Goal: Information Seeking & Learning: Learn about a topic

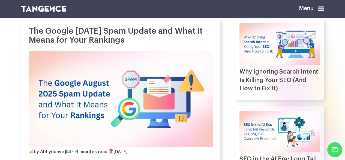
scroll to position [55, 0]
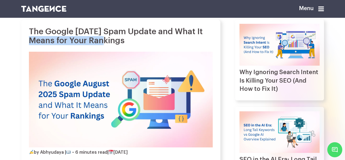
drag, startPoint x: 42, startPoint y: 45, endPoint x: 118, endPoint y: 43, distance: 75.8
click at [118, 43] on h1 "The Google [DATE] Spam Update and What It Means for Your Rankings" at bounding box center [121, 36] width 184 height 18
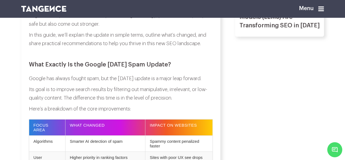
scroll to position [300, 0]
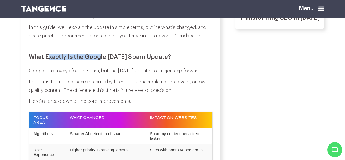
drag, startPoint x: 50, startPoint y: 65, endPoint x: 129, endPoint y: 65, distance: 79.1
click at [126, 60] on h2 "What Exactly Is the Google [DATE] Spam Update?" at bounding box center [121, 56] width 184 height 7
click at [139, 60] on h2 "What Exactly Is the Google [DATE] Spam Update?" at bounding box center [121, 56] width 184 height 7
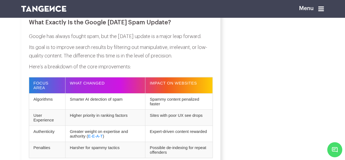
scroll to position [354, 0]
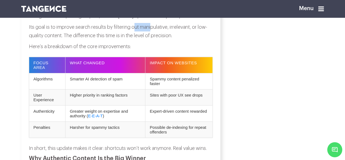
drag, startPoint x: 136, startPoint y: 44, endPoint x: 169, endPoint y: 45, distance: 33.6
click at [169, 40] on p "Its goal is to improve search results by filtering out manipulative, irrelevant…" at bounding box center [121, 31] width 184 height 17
drag, startPoint x: 199, startPoint y: 44, endPoint x: 163, endPoint y: 45, distance: 36.0
click at [169, 40] on p "Its goal is to improve search results by filtering out manipulative, irrelevant…" at bounding box center [121, 31] width 184 height 17
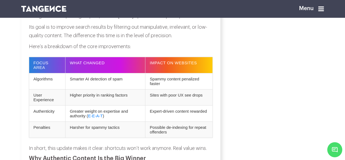
click at [162, 40] on p "Its goal is to improve search results by filtering out manipulative, irrelevant…" at bounding box center [121, 31] width 184 height 17
drag, startPoint x: 73, startPoint y: 52, endPoint x: 85, endPoint y: 51, distance: 12.8
click at [85, 40] on p "Its goal is to improve search results by filtering out manipulative, irrelevant…" at bounding box center [121, 31] width 184 height 17
drag, startPoint x: 104, startPoint y: 51, endPoint x: 129, endPoint y: 50, distance: 25.1
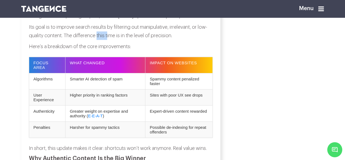
click at [125, 40] on p "Its goal is to improve search results by filtering out manipulative, irrelevant…" at bounding box center [121, 31] width 184 height 17
click at [129, 40] on p "Its goal is to improve search results by filtering out manipulative, irrelevant…" at bounding box center [121, 31] width 184 height 17
drag, startPoint x: 153, startPoint y: 51, endPoint x: 99, endPoint y: 50, distance: 54.0
click at [104, 40] on p "Its goal is to improve search results by filtering out manipulative, irrelevant…" at bounding box center [121, 31] width 184 height 17
click at [94, 40] on p "Its goal is to improve search results by filtering out manipulative, irrelevant…" at bounding box center [121, 31] width 184 height 17
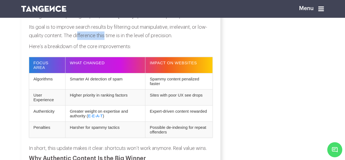
drag, startPoint x: 106, startPoint y: 52, endPoint x: 125, endPoint y: 52, distance: 18.8
click at [124, 40] on p "Its goal is to improve search results by filtering out manipulative, irrelevant…" at bounding box center [121, 31] width 184 height 17
click at [130, 40] on p "Its goal is to improve search results by filtering out manipulative, irrelevant…" at bounding box center [121, 31] width 184 height 17
click at [96, 40] on p "Its goal is to improve search results by filtering out manipulative, irrelevant…" at bounding box center [121, 31] width 184 height 17
click at [81, 40] on p "Its goal is to improve search results by filtering out manipulative, irrelevant…" at bounding box center [121, 31] width 184 height 17
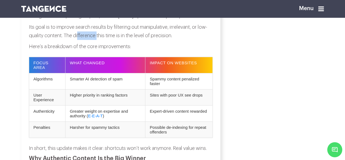
drag, startPoint x: 82, startPoint y: 52, endPoint x: 125, endPoint y: 52, distance: 43.1
click at [124, 40] on p "Its goal is to improve search results by filtering out manipulative, irrelevant…" at bounding box center [121, 31] width 184 height 17
drag, startPoint x: 125, startPoint y: 52, endPoint x: 148, endPoint y: 52, distance: 23.5
click at [125, 40] on p "Its goal is to improve search results by filtering out manipulative, irrelevant…" at bounding box center [121, 31] width 184 height 17
drag, startPoint x: 149, startPoint y: 52, endPoint x: 114, endPoint y: 52, distance: 34.6
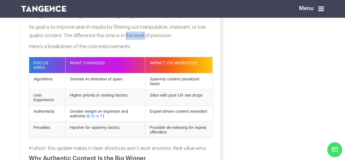
click at [122, 40] on p "Its goal is to improve search results by filtering out manipulative, irrelevant…" at bounding box center [121, 31] width 184 height 17
click at [114, 40] on p "Its goal is to improve search results by filtering out manipulative, irrelevant…" at bounding box center [121, 31] width 184 height 17
drag, startPoint x: 114, startPoint y: 53, endPoint x: 144, endPoint y: 52, distance: 29.5
click at [140, 40] on p "Its goal is to improve search results by filtering out manipulative, irrelevant…" at bounding box center [121, 31] width 184 height 17
click at [144, 40] on p "Its goal is to improve search results by filtering out manipulative, irrelevant…" at bounding box center [121, 31] width 184 height 17
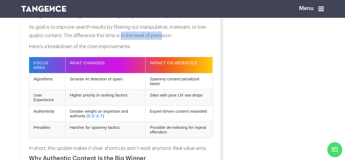
drag, startPoint x: 164, startPoint y: 52, endPoint x: 110, endPoint y: 53, distance: 54.5
click at [117, 40] on p "Its goal is to improve search results by filtering out manipulative, irrelevant…" at bounding box center [121, 31] width 184 height 17
click at [110, 40] on p "Its goal is to improve search results by filtering out manipulative, irrelevant…" at bounding box center [121, 31] width 184 height 17
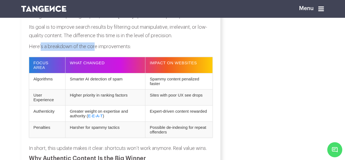
drag, startPoint x: 41, startPoint y: 64, endPoint x: 102, endPoint y: 59, distance: 61.3
click at [100, 51] on p "Here’s a breakdown of the core improvements:" at bounding box center [121, 46] width 184 height 8
click at [105, 51] on p "Here’s a breakdown of the core improvements:" at bounding box center [121, 46] width 184 height 8
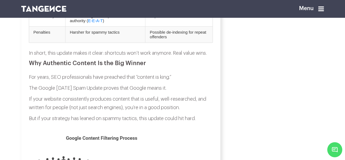
scroll to position [464, 0]
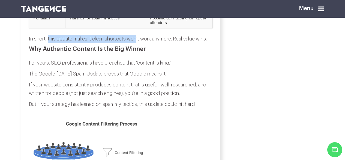
drag, startPoint x: 49, startPoint y: 55, endPoint x: 140, endPoint y: 57, distance: 90.8
click at [140, 43] on p "In short, this update makes it clear: shortcuts won’t work anymore. Real value …" at bounding box center [121, 39] width 184 height 8
drag, startPoint x: 106, startPoint y: 59, endPoint x: 88, endPoint y: 59, distance: 18.0
click at [90, 43] on p "In short, this update makes it clear: shortcuts won’t work anymore. Real value …" at bounding box center [121, 39] width 184 height 8
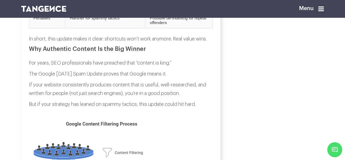
click at [88, 43] on p "In short, this update makes it clear: shortcuts won’t work anymore. Real value …" at bounding box center [121, 39] width 184 height 8
click at [148, 43] on p "In short, this update makes it clear: shortcuts won’t work anymore. Real value …" at bounding box center [121, 39] width 184 height 8
drag, startPoint x: 173, startPoint y: 59, endPoint x: 137, endPoint y: 59, distance: 36.3
click at [140, 43] on p "In short, this update makes it clear: shortcuts won’t work anymore. Real value …" at bounding box center [121, 39] width 184 height 8
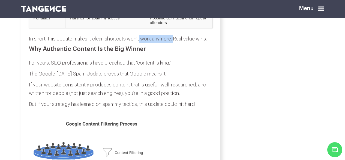
click at [137, 43] on p "In short, this update makes it clear: shortcuts won’t work anymore. Real value …" at bounding box center [121, 39] width 184 height 8
drag, startPoint x: 122, startPoint y: 59, endPoint x: 170, endPoint y: 59, distance: 47.7
click at [169, 43] on p "In short, this update makes it clear: shortcuts won’t work anymore. Real value …" at bounding box center [121, 39] width 184 height 8
click at [170, 43] on p "In short, this update makes it clear: shortcuts won’t work anymore. Real value …" at bounding box center [121, 39] width 184 height 8
drag, startPoint x: 187, startPoint y: 58, endPoint x: 124, endPoint y: 59, distance: 63.0
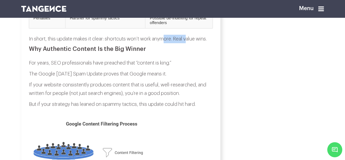
click at [130, 43] on p "In short, this update makes it clear: shortcuts won’t work anymore. Real value …" at bounding box center [121, 39] width 184 height 8
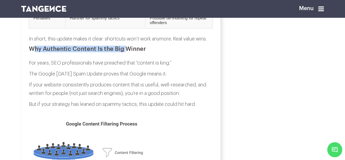
drag, startPoint x: 32, startPoint y: 69, endPoint x: 166, endPoint y: 62, distance: 133.5
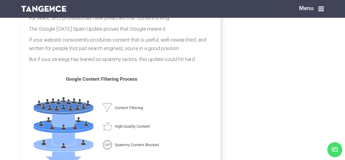
scroll to position [518, 0]
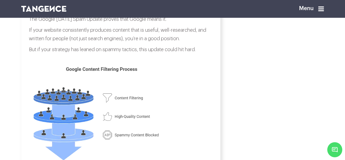
drag, startPoint x: 78, startPoint y: 28, endPoint x: 180, endPoint y: 25, distance: 102.3
click at [178, 13] on p "For years, SEO professionals have preached that “content is king.”" at bounding box center [121, 8] width 184 height 8
click at [180, 13] on p "For years, SEO professionals have preached that “content is king.”" at bounding box center [121, 8] width 184 height 8
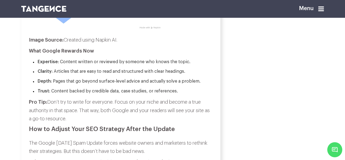
scroll to position [682, 0]
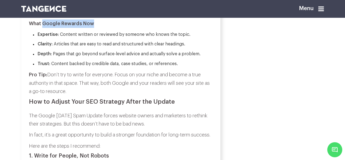
drag, startPoint x: 43, startPoint y: 43, endPoint x: 115, endPoint y: 38, distance: 71.9
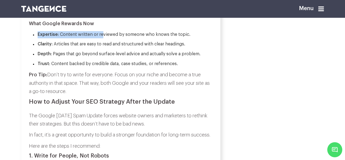
drag, startPoint x: 38, startPoint y: 54, endPoint x: 104, endPoint y: 55, distance: 66.0
click at [104, 38] on li "Expertise : Content written or reviewed by someone who knows the topic." at bounding box center [123, 34] width 180 height 7
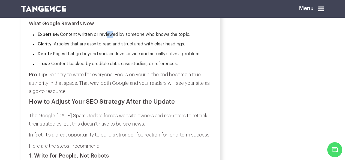
click at [98, 38] on li "Expertise : Content written or reviewed by someone who knows the topic." at bounding box center [123, 34] width 180 height 7
click at [90, 38] on li "Expertise : Content written or reviewed by someone who knows the topic." at bounding box center [123, 34] width 180 height 7
drag, startPoint x: 79, startPoint y: 56, endPoint x: 127, endPoint y: 56, distance: 48.3
click at [126, 38] on li "Expertise : Content written or reviewed by someone who knows the topic." at bounding box center [123, 34] width 180 height 7
click at [127, 38] on li "Expertise : Content written or reviewed by someone who knows the topic." at bounding box center [123, 34] width 180 height 7
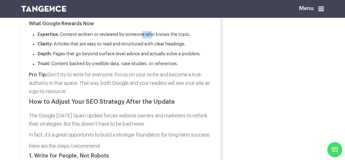
drag, startPoint x: 151, startPoint y: 56, endPoint x: 130, endPoint y: 55, distance: 21.5
click at [136, 38] on li "Expertise : Content written or reviewed by someone who knows the topic." at bounding box center [123, 34] width 180 height 7
click at [124, 38] on li "Expertise : Content written or reviewed by someone who knows the topic." at bounding box center [123, 34] width 180 height 7
click at [166, 38] on li "Expertise : Content written or reviewed by someone who knows the topic." at bounding box center [123, 34] width 180 height 7
click at [167, 38] on li "Expertise : Content written or reviewed by someone who knows the topic." at bounding box center [123, 34] width 180 height 7
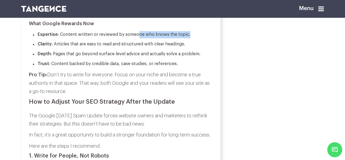
drag, startPoint x: 190, startPoint y: 52, endPoint x: 133, endPoint y: 54, distance: 56.7
click at [134, 38] on li "Expertise : Content written or reviewed by someone who knows the topic." at bounding box center [123, 34] width 180 height 7
click at [128, 38] on li "Expertise : Content written or reviewed by someone who knows the topic." at bounding box center [123, 34] width 180 height 7
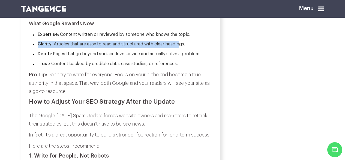
drag, startPoint x: 39, startPoint y: 65, endPoint x: 181, endPoint y: 64, distance: 141.8
click at [181, 48] on li "Clarity : Articles that are easy to read and structured with clear headings." at bounding box center [123, 44] width 180 height 7
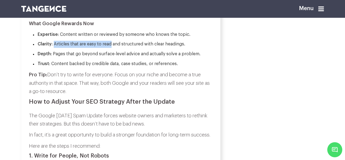
drag, startPoint x: 56, startPoint y: 66, endPoint x: 125, endPoint y: 65, distance: 68.7
click at [124, 48] on li "Clarity : Articles that are easy to read and structured with clear headings." at bounding box center [123, 44] width 180 height 7
click at [125, 48] on li "Clarity : Articles that are easy to read and structured with clear headings." at bounding box center [123, 44] width 180 height 7
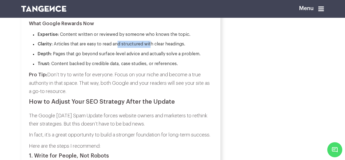
drag, startPoint x: 151, startPoint y: 65, endPoint x: 92, endPoint y: 65, distance: 58.9
click at [96, 48] on li "Clarity : Articles that are easy to read and structured with clear headings." at bounding box center [123, 44] width 180 height 7
click at [92, 48] on li "Clarity : Articles that are easy to read and structured with clear headings." at bounding box center [123, 44] width 180 height 7
drag, startPoint x: 85, startPoint y: 65, endPoint x: 132, endPoint y: 65, distance: 47.2
click at [127, 48] on li "Clarity : Articles that are easy to read and structured with clear headings." at bounding box center [123, 44] width 180 height 7
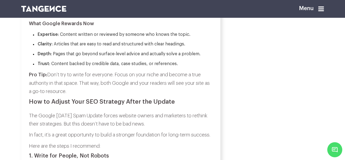
click at [132, 48] on li "Clarity : Articles that are easy to read and structured with clear headings." at bounding box center [123, 44] width 180 height 7
drag, startPoint x: 160, startPoint y: 65, endPoint x: 139, endPoint y: 65, distance: 21.3
click at [142, 48] on li "Clarity : Articles that are easy to read and structured with clear headings." at bounding box center [123, 44] width 180 height 7
click at [131, 48] on li "Clarity : Articles that are easy to read and structured with clear headings." at bounding box center [123, 44] width 180 height 7
drag, startPoint x: 105, startPoint y: 67, endPoint x: 173, endPoint y: 62, distance: 68.4
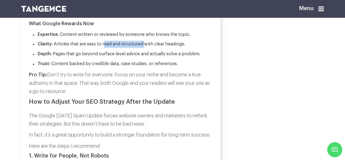
click at [172, 48] on li "Clarity : Articles that are easy to read and structured with clear headings." at bounding box center [123, 44] width 180 height 7
click at [175, 48] on li "Clarity : Articles that are easy to read and structured with clear headings." at bounding box center [123, 44] width 180 height 7
drag
click at [104, 48] on li "Clarity : Articles that are easy to read and structured with clear headings." at bounding box center [123, 44] width 180 height 7
click at [102, 48] on li "Clarity : Articles that are easy to read and structured with clear headings." at bounding box center [123, 44] width 180 height 7
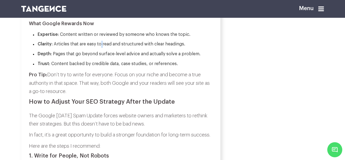
click at [102, 48] on li "Clarity : Articles that are easy to read and structured with clear headings." at bounding box center [123, 44] width 180 height 7
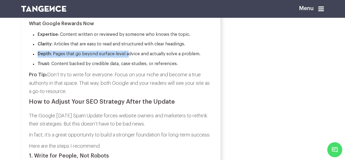
drag, startPoint x: 40, startPoint y: 74, endPoint x: 138, endPoint y: 73, distance: 98.4
click at [137, 58] on li "Depth : Pages that go beyond surface-level advice and actually solve a problem." at bounding box center [123, 53] width 180 height 7
click at [138, 58] on li "Depth : Pages that go beyond surface-level advice and actually solve a problem." at bounding box center [123, 53] width 180 height 7
drag, startPoint x: 84, startPoint y: 74, endPoint x: 133, endPoint y: 70, distance: 49.6
click at [132, 67] on ul "Expertise : Content written or reviewed by someone who knows the topic. Clarity…" at bounding box center [121, 49] width 184 height 36
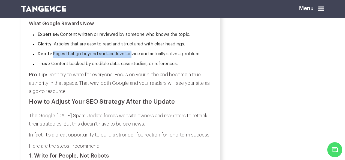
click at [133, 67] on ul "Expertise : Content written or reviewed by someone who knows the topic. Clarity…" at bounding box center [121, 49] width 184 height 36
drag, startPoint x: 99, startPoint y: 74, endPoint x: 143, endPoint y: 74, distance: 43.4
click at [141, 58] on li "Depth : Pages that go beyond surface-level advice and actually solve a problem." at bounding box center [123, 53] width 180 height 7
click at [143, 58] on li "Depth : Pages that go beyond surface-level advice and actually solve a problem." at bounding box center [123, 53] width 180 height 7
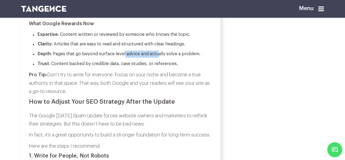
click at [122, 58] on li "Depth : Pages that go beyond surface-level advice and actually solve a problem." at bounding box center [123, 53] width 180 height 7
click at [113, 58] on li "Depth : Pages that go beyond surface-level advice and actually solve a problem." at bounding box center [123, 53] width 180 height 7
drag, startPoint x: 100, startPoint y: 74, endPoint x: 144, endPoint y: 71, distance: 44.5
click at [144, 58] on li "Depth : Pages that go beyond surface-level advice and actually solve a problem." at bounding box center [123, 53] width 180 height 7
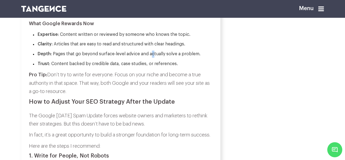
drag, startPoint x: 160, startPoint y: 74, endPoint x: 174, endPoint y: 74, distance: 14.5
click at [172, 58] on li "Depth : Pages that go beyond surface-level advice and actually solve a problem." at bounding box center [123, 53] width 180 height 7
click at [174, 58] on li "Depth : Pages that go beyond surface-level advice and actually solve a problem." at bounding box center [123, 53] width 180 height 7
drag, startPoint x: 183, startPoint y: 74, endPoint x: 139, endPoint y: 74, distance: 44.2
click at [140, 58] on li "Depth : Pages that go beyond surface-level advice and actually solve a problem." at bounding box center [123, 53] width 180 height 7
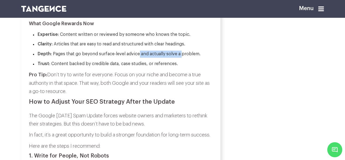
click at [138, 58] on li "Depth : Pages that go beyond surface-level advice and actually solve a problem." at bounding box center [123, 53] width 180 height 7
drag, startPoint x: 138, startPoint y: 74, endPoint x: 180, endPoint y: 76, distance: 41.5
click at [151, 58] on li "Depth : Pages that go beyond surface-level advice and actually solve a problem." at bounding box center [123, 53] width 180 height 7
click at [180, 58] on li "Depth : Pages that go beyond surface-level advice and actually solve a problem." at bounding box center [123, 53] width 180 height 7
click at [193, 58] on li "Depth : Pages that go beyond surface-level advice and actually solve a problem." at bounding box center [123, 53] width 180 height 7
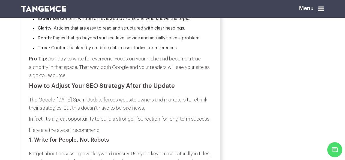
scroll to position [709, 0]
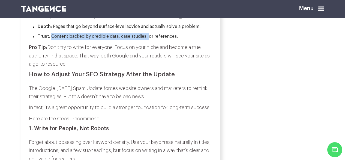
drag, startPoint x: 51, startPoint y: 56, endPoint x: 150, endPoint y: 56, distance: 98.4
click at [150, 40] on li "Trust : Content backed by credible data, case studies, or references." at bounding box center [123, 36] width 180 height 7
drag, startPoint x: 61, startPoint y: 58, endPoint x: 118, endPoint y: 56, distance: 57.0
click at [118, 40] on li "Trust : Content backed by credible data, case studies, or references." at bounding box center [123, 36] width 180 height 7
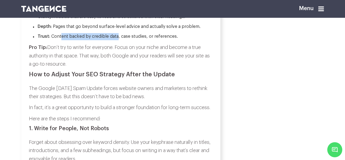
click at [118, 40] on li "Trust : Content backed by credible data, case studies, or references." at bounding box center [123, 36] width 180 height 7
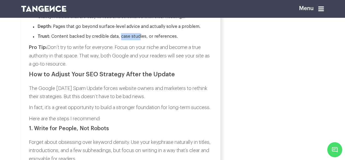
drag, startPoint x: 121, startPoint y: 56, endPoint x: 149, endPoint y: 56, distance: 27.8
click at [148, 40] on li "Trust : Content backed by credible data, case studies, or references." at bounding box center [123, 36] width 180 height 7
click at [149, 40] on li "Trust : Content backed by credible data, case studies, or references." at bounding box center [123, 36] width 180 height 7
